Goal: Navigation & Orientation: Find specific page/section

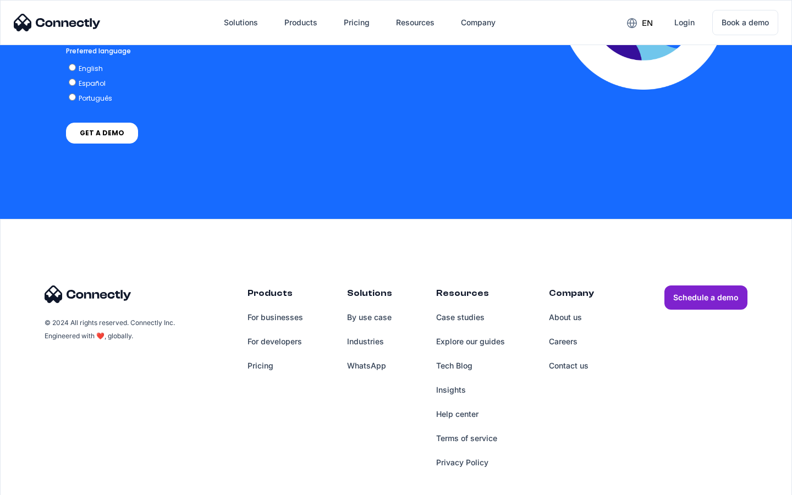
scroll to position [2239, 0]
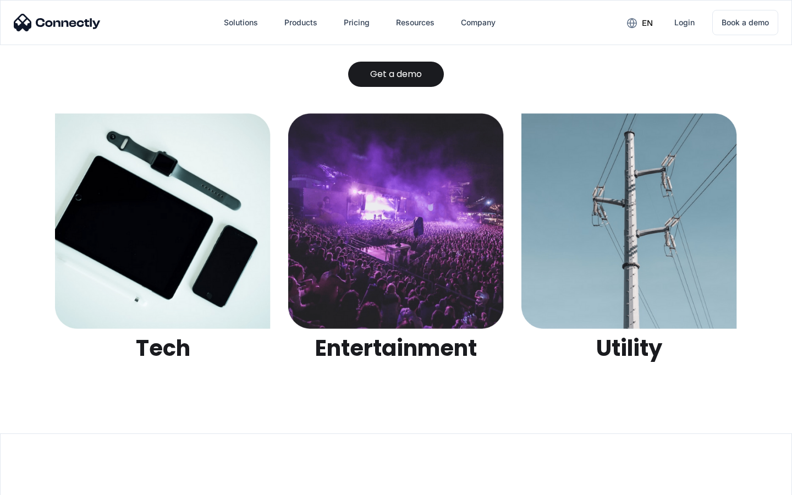
scroll to position [3472, 0]
